Goal: Transaction & Acquisition: Purchase product/service

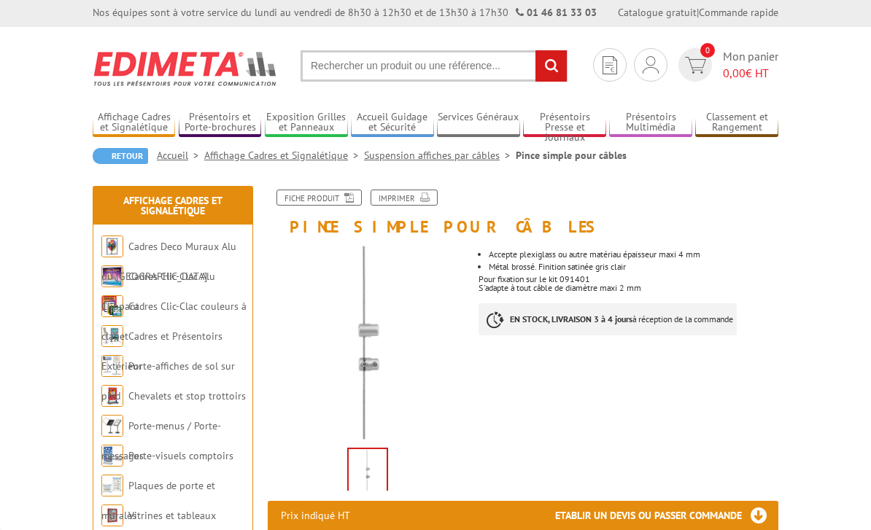
scroll to position [3, 0]
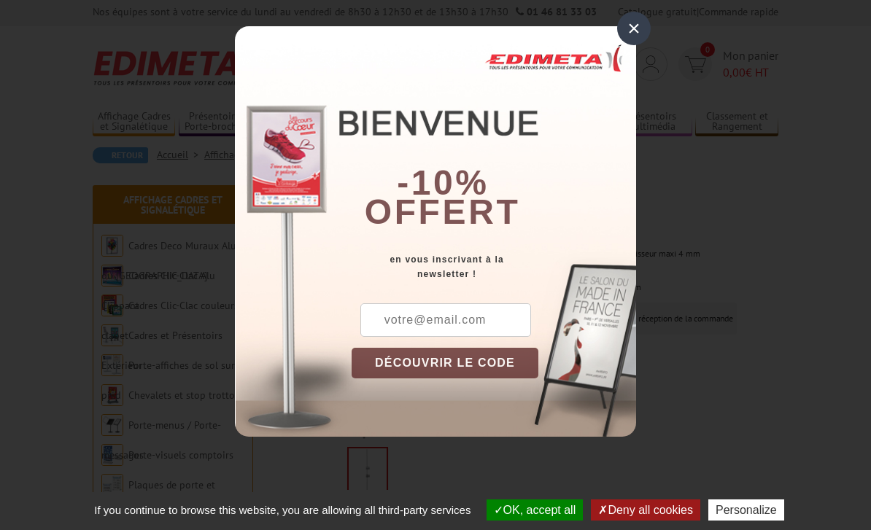
click at [630, 39] on div "×" at bounding box center [634, 29] width 34 height 34
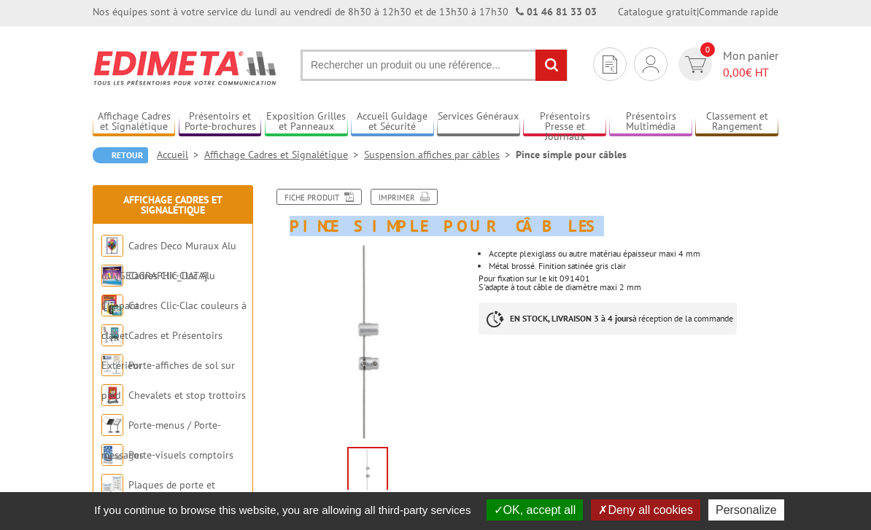
drag, startPoint x: 324, startPoint y: 230, endPoint x: 493, endPoint y: 223, distance: 169.4
click at [493, 223] on h1 "Pince simple pour câbles" at bounding box center [523, 212] width 533 height 46
copy h1 "Pince simple pour câbles"
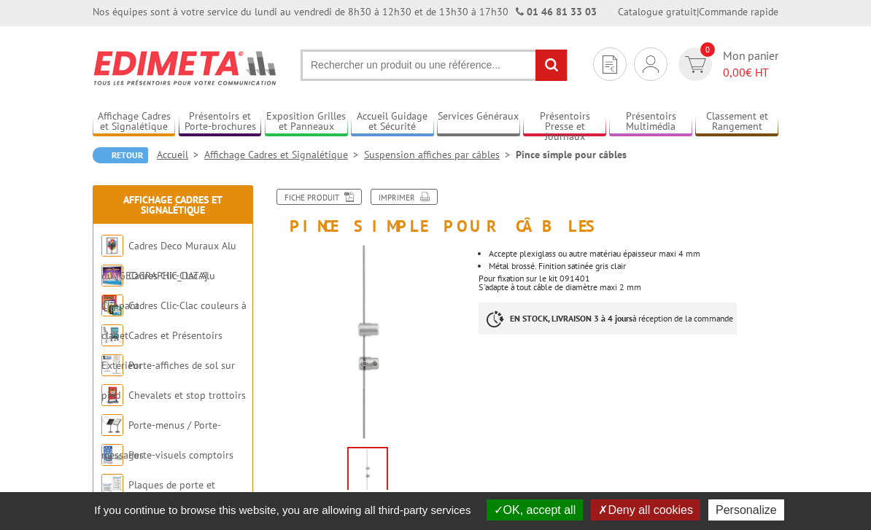
click at [466, 81] on section "Je me connecte Nouveau client ? Inscrivez-vous 0 Mon panier 0,00 € HT recherche…" at bounding box center [436, 60] width 686 height 69
click at [463, 61] on input "text" at bounding box center [434, 65] width 267 height 31
paste input "PINCE SIMPLE POUR CÂBLES"
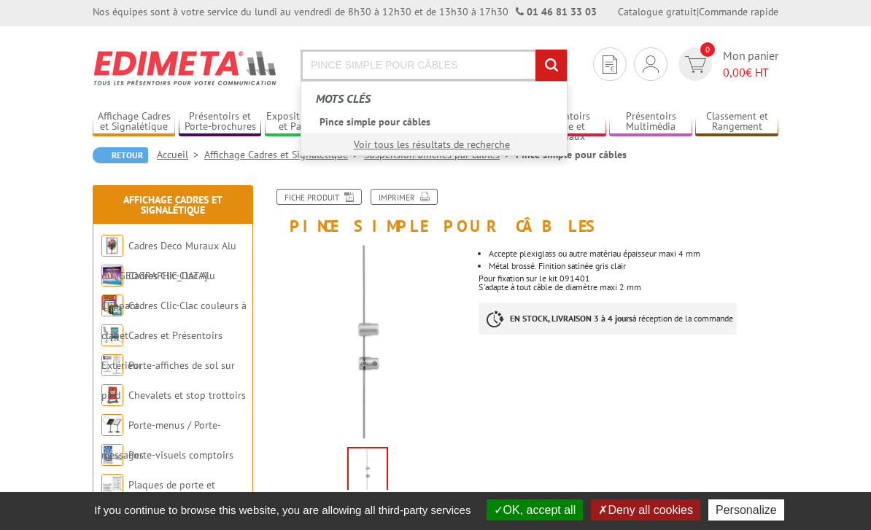
type input "PINCE SIMPLE POUR CÂBLES"
click at [551, 65] on input "rechercher" at bounding box center [550, 65] width 31 height 31
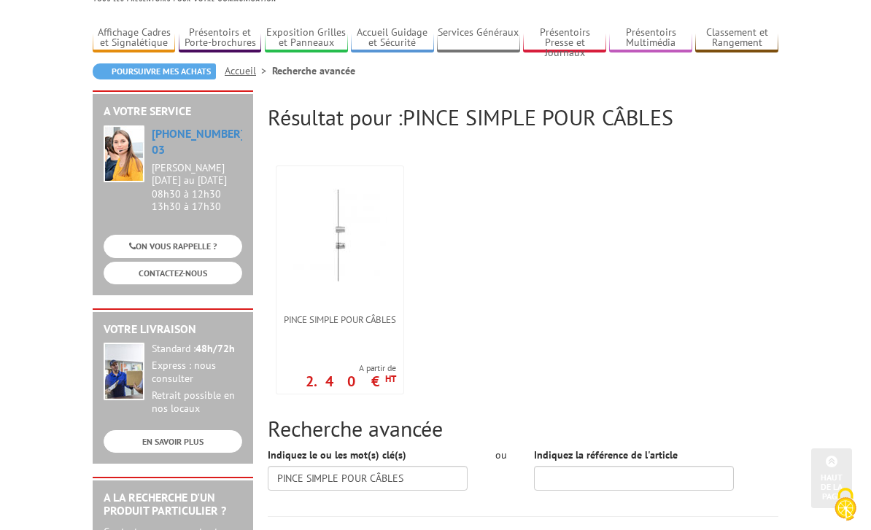
scroll to position [78, 0]
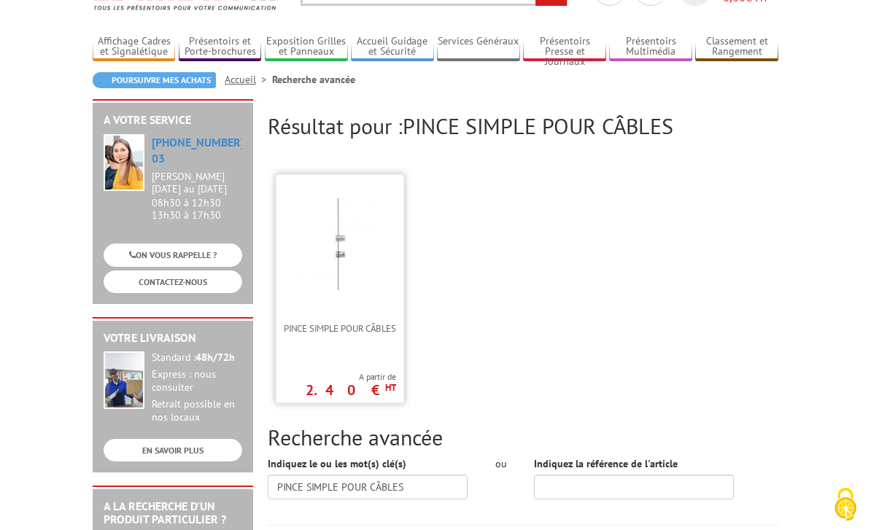
click at [398, 268] on link at bounding box center [340, 248] width 127 height 146
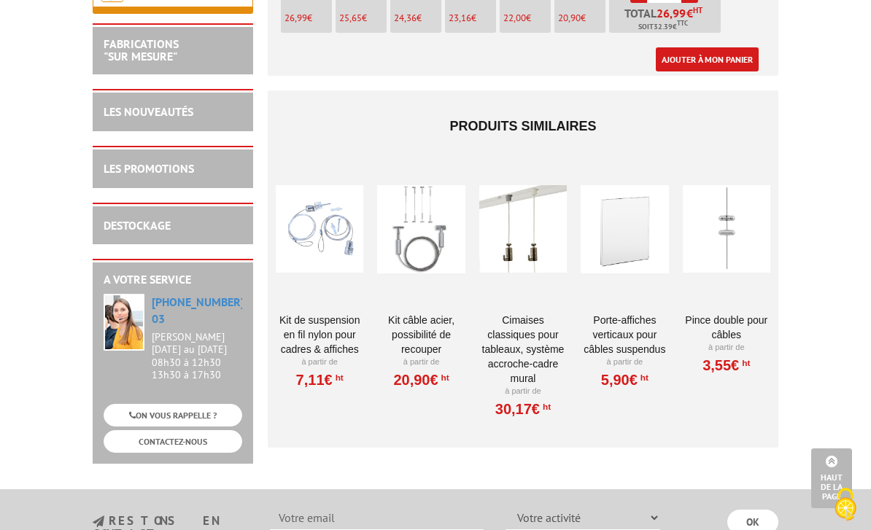
scroll to position [927, 0]
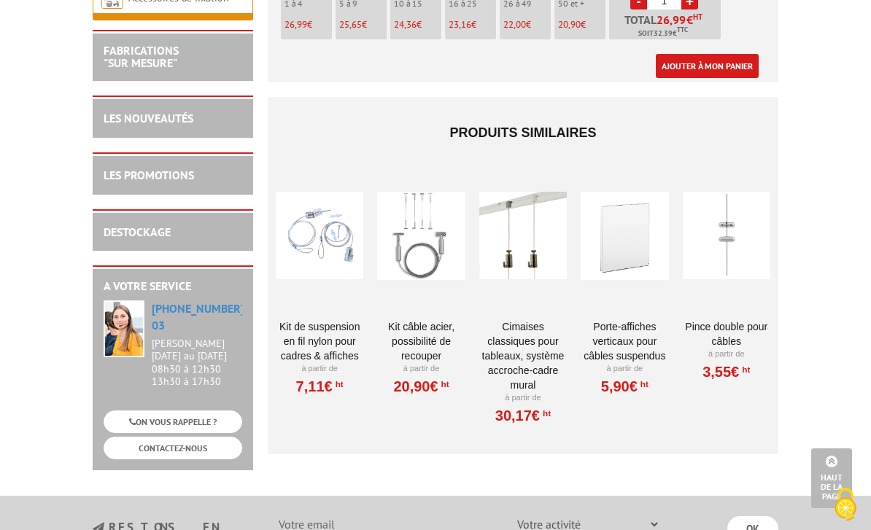
click at [733, 228] on div at bounding box center [727, 236] width 88 height 146
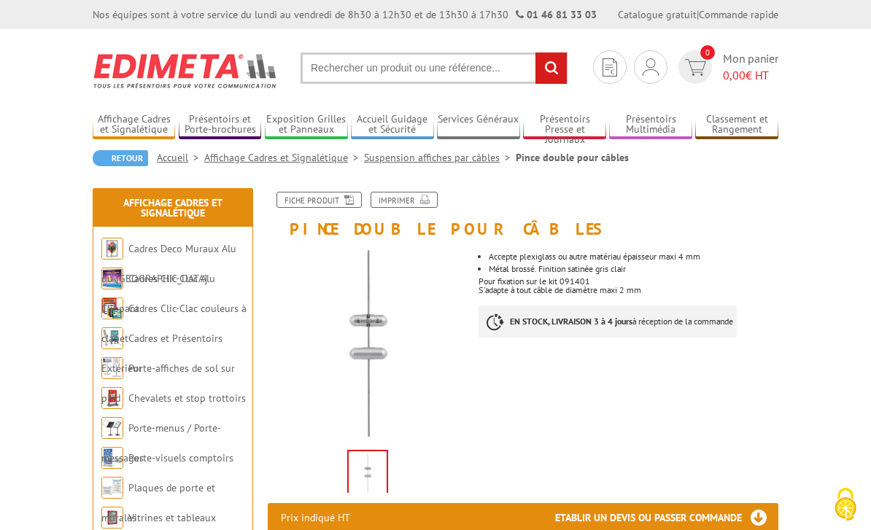
click at [406, 72] on input "text" at bounding box center [434, 68] width 267 height 31
type input "ㅔㅑㅜㅊㄷ"
click at [551, 68] on input "rechercher" at bounding box center [550, 68] width 31 height 31
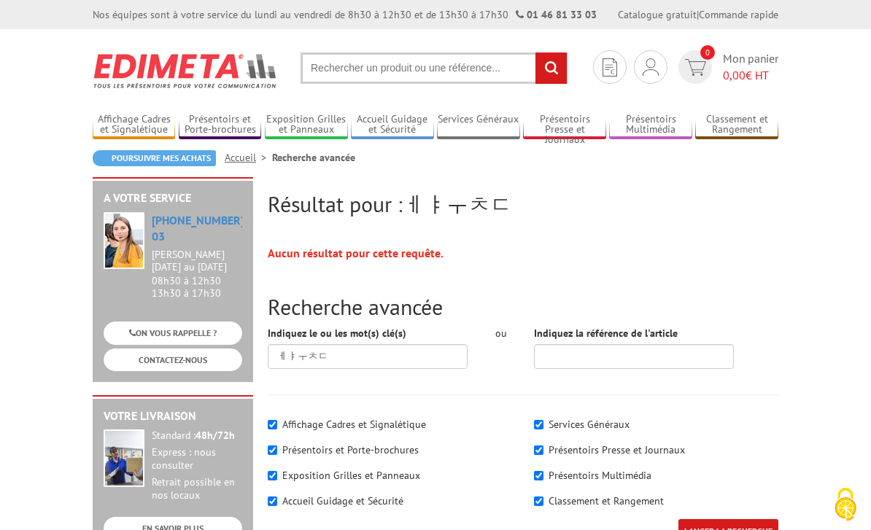
click at [406, 69] on input "text" at bounding box center [434, 68] width 267 height 31
click at [406, 67] on input "text" at bounding box center [434, 68] width 267 height 31
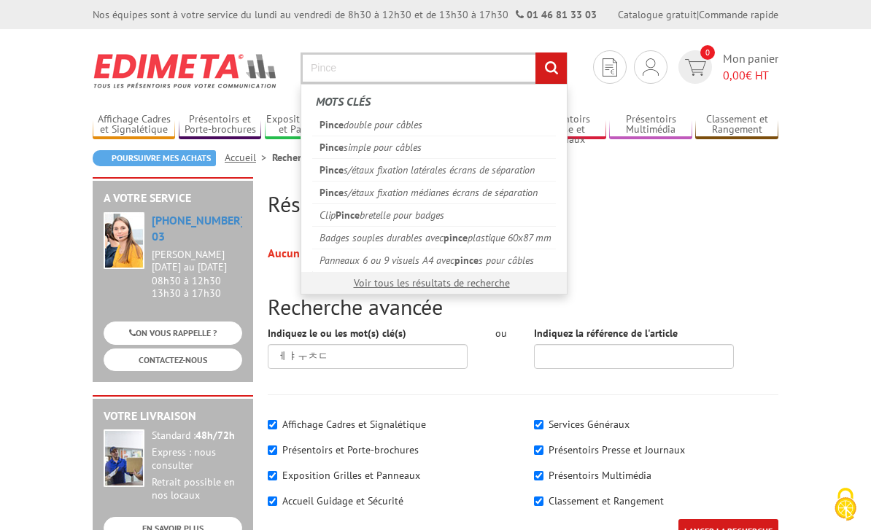
type input "Pince"
click at [551, 68] on input "rechercher" at bounding box center [550, 68] width 31 height 31
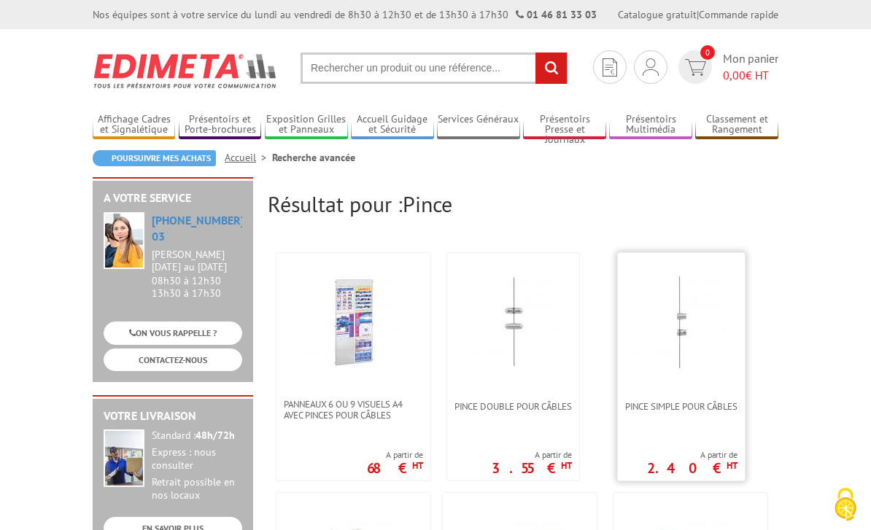
click at [714, 353] on img at bounding box center [681, 322] width 95 height 95
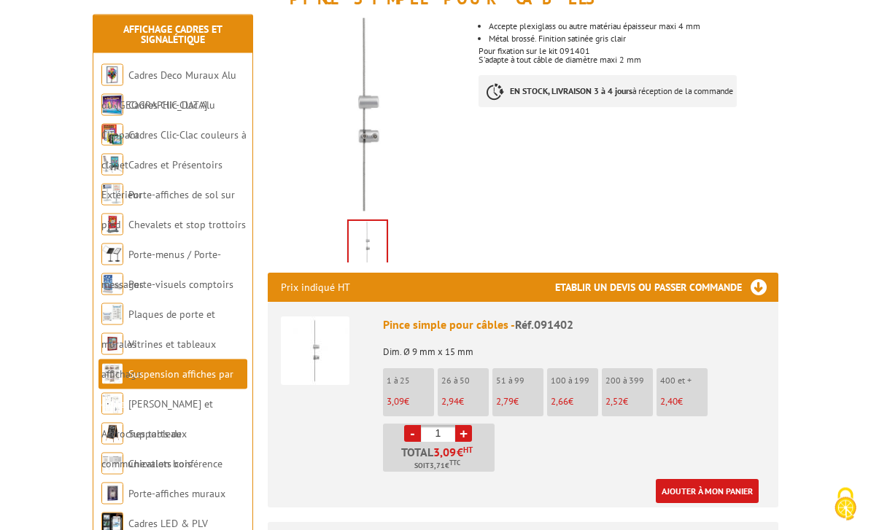
scroll to position [231, 0]
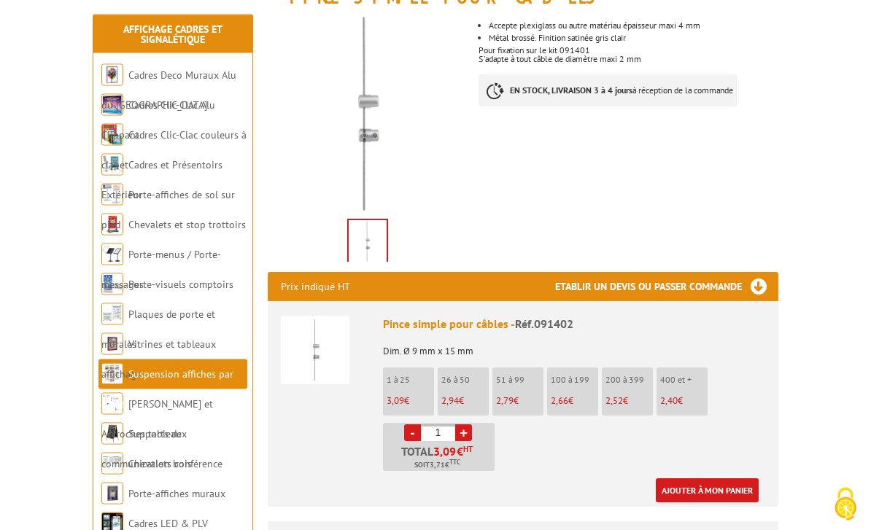
click at [524, 390] on li "51 à 99 2,79 €" at bounding box center [517, 392] width 51 height 48
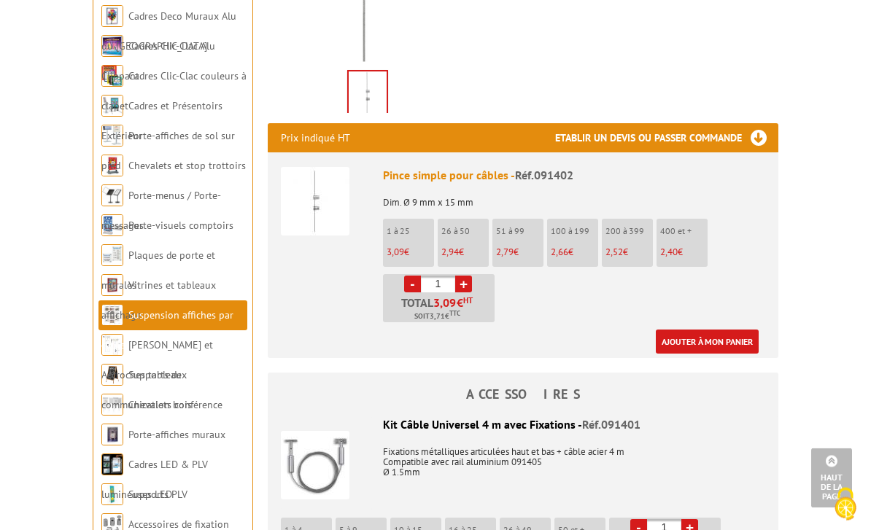
scroll to position [380, 0]
click at [471, 274] on li "- 1 + Total 3,09 € HT Soit 3,71 € TTC" at bounding box center [439, 298] width 112 height 48
click at [490, 294] on li "- 1 + Total 3,09 € HT Soit 3,71 € TTC" at bounding box center [439, 298] width 112 height 48
click at [458, 268] on ul "1 à 25 3,09 € 26 à 50 2,94 € 51 à 99 2,79 € 100 à 199 2,66 € 200 à 399" at bounding box center [574, 271] width 382 height 104
click at [419, 279] on link "-" at bounding box center [412, 284] width 17 height 17
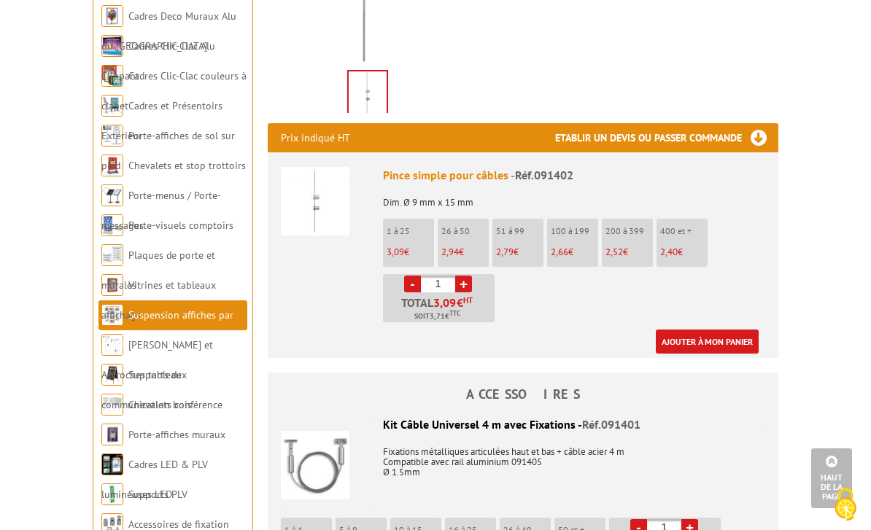
click at [438, 286] on input "1" at bounding box center [438, 284] width 34 height 17
type input "4"
type input "2"
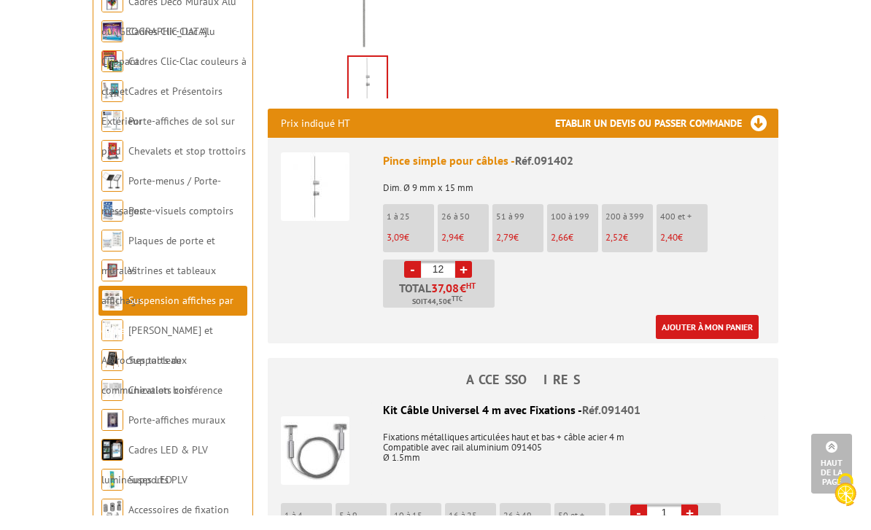
type input "1"
type input "8"
type input "20"
click at [706, 330] on link "Ajouter à mon panier" at bounding box center [707, 342] width 103 height 24
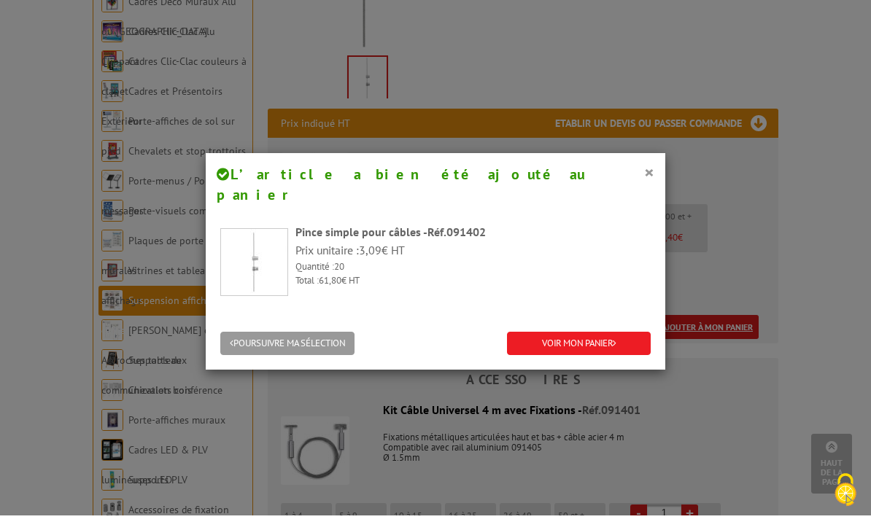
scroll to position [395, 0]
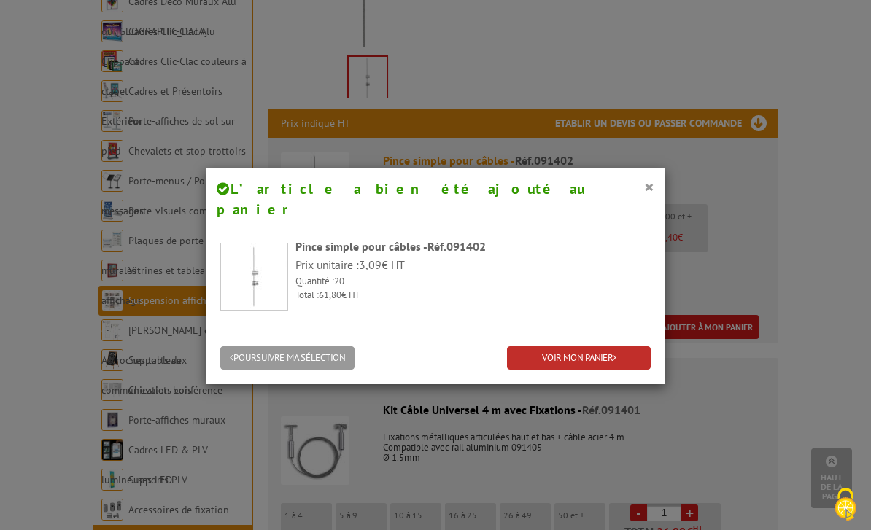
click at [611, 347] on link "VOIR MON PANIER" at bounding box center [579, 359] width 144 height 24
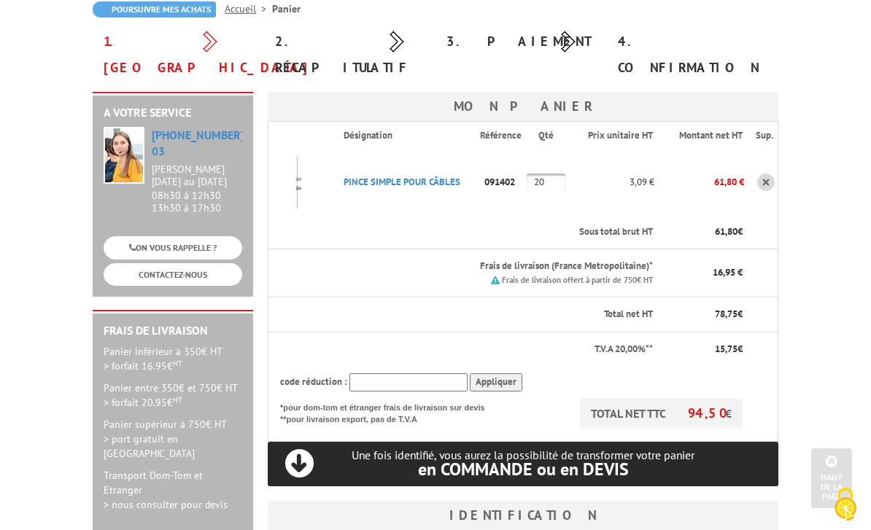
scroll to position [78, 0]
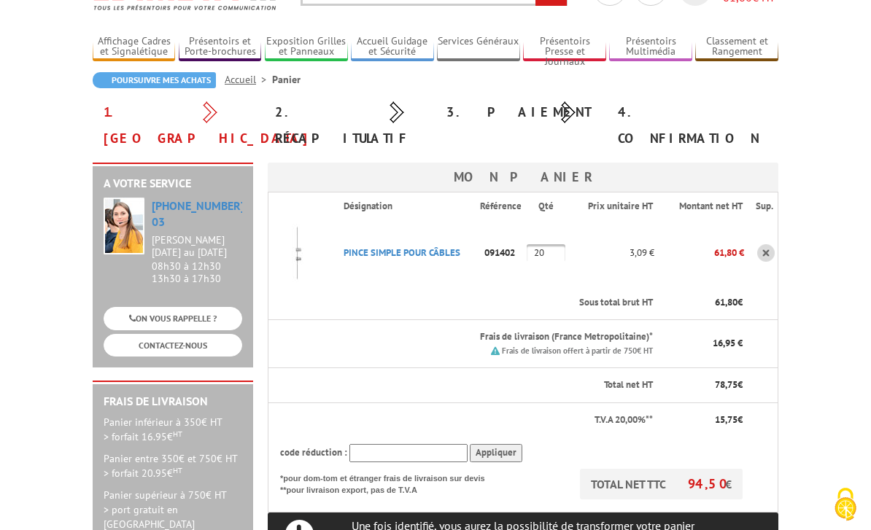
click at [558, 244] on input "20" at bounding box center [546, 253] width 39 height 18
type input "2"
type input "4"
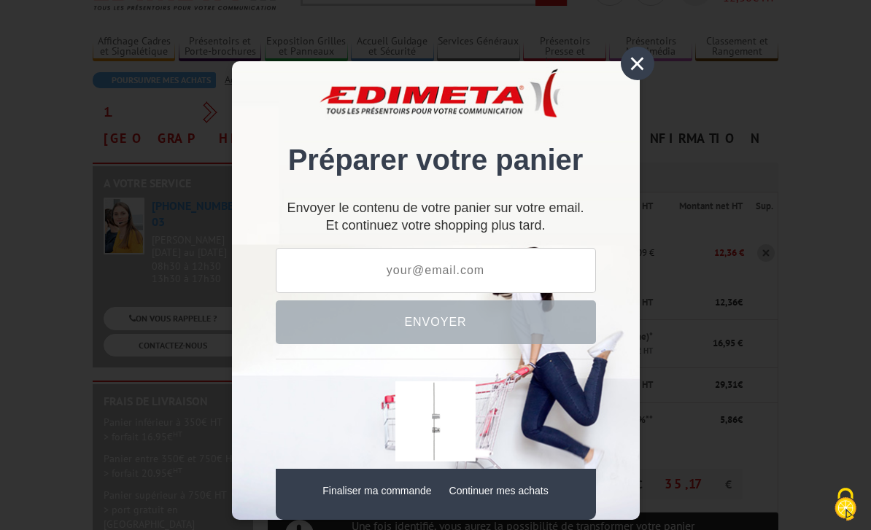
click at [637, 72] on div "×" at bounding box center [638, 64] width 34 height 34
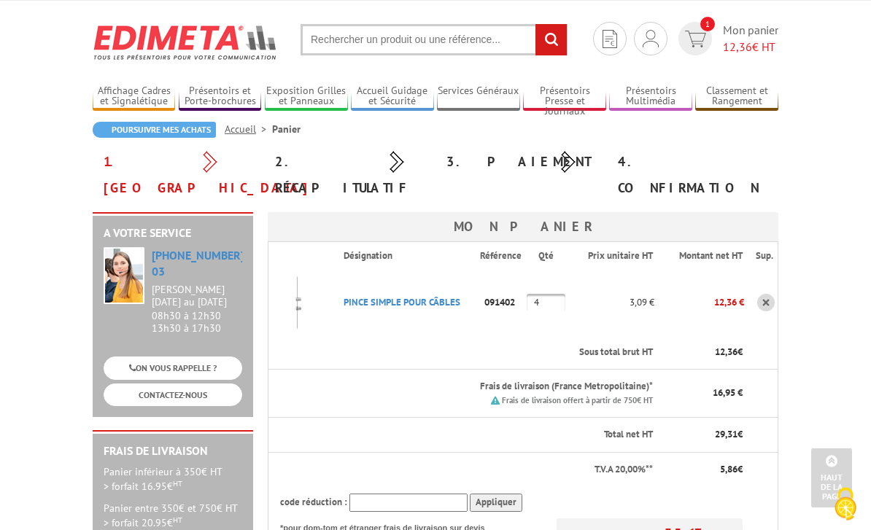
scroll to position [0, 0]
